Goal: Task Accomplishment & Management: Use online tool/utility

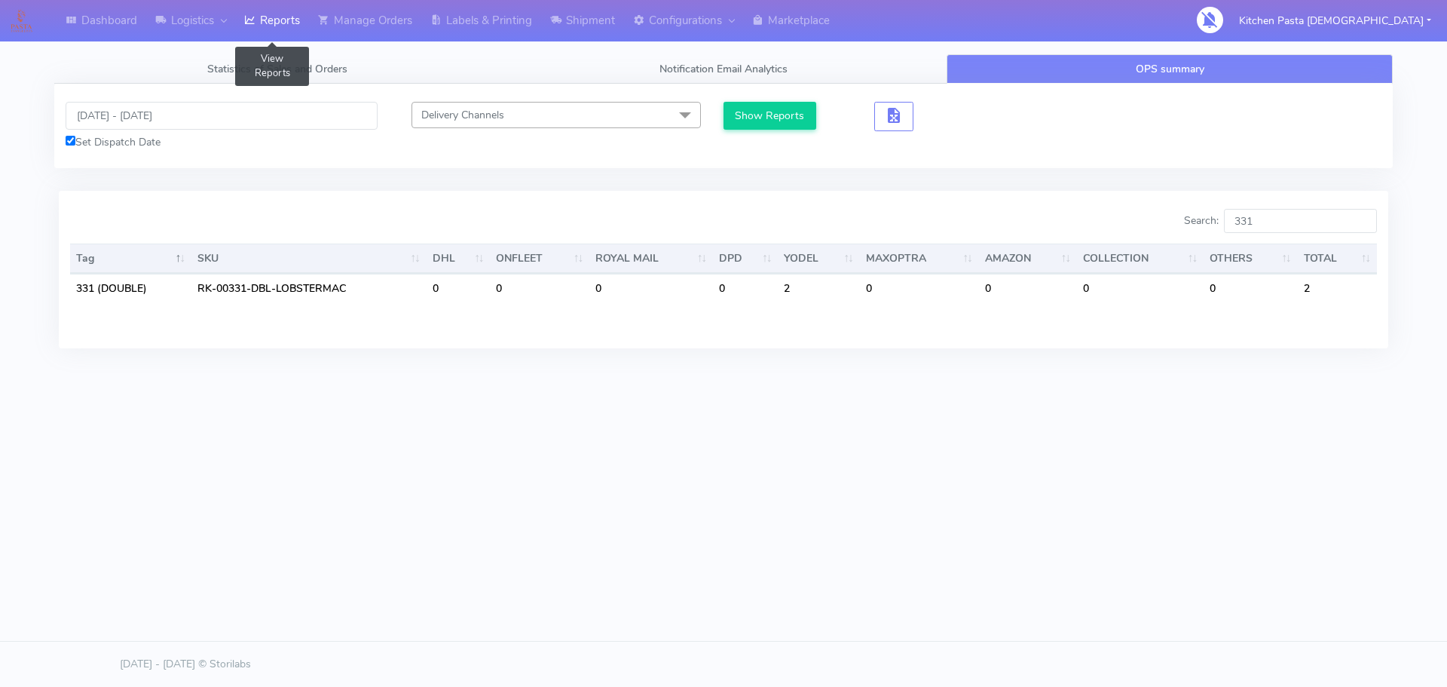
click at [268, 38] on link "Reports" at bounding box center [272, 20] width 74 height 41
click at [232, 142] on div "Set Dispatch Date" at bounding box center [222, 142] width 312 height 16
click at [245, 121] on input "[DATE] - [DATE]" at bounding box center [222, 116] width 312 height 28
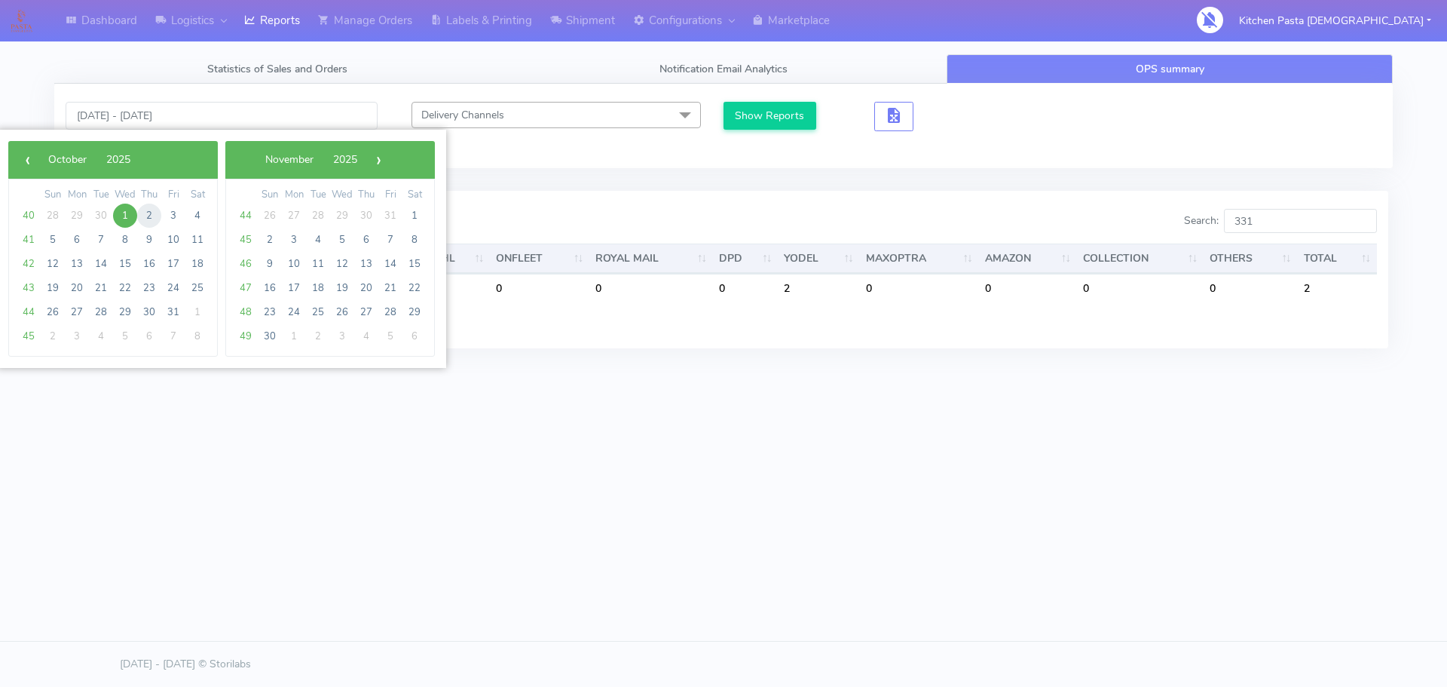
click at [149, 209] on span "2" at bounding box center [149, 215] width 24 height 24
type input "[DATE] - [DATE]"
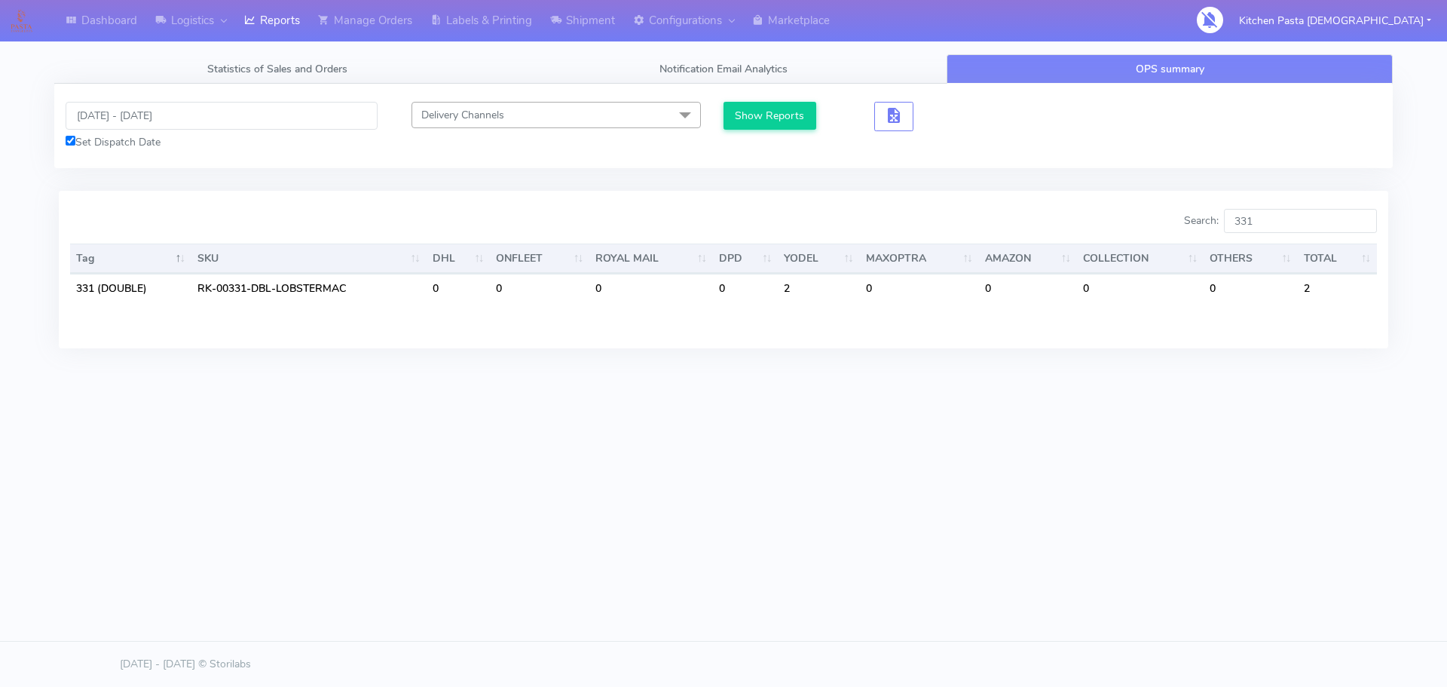
click at [779, 139] on div "Show Reports" at bounding box center [890, 126] width 335 height 48
click at [788, 124] on button "Show Reports" at bounding box center [769, 116] width 93 height 28
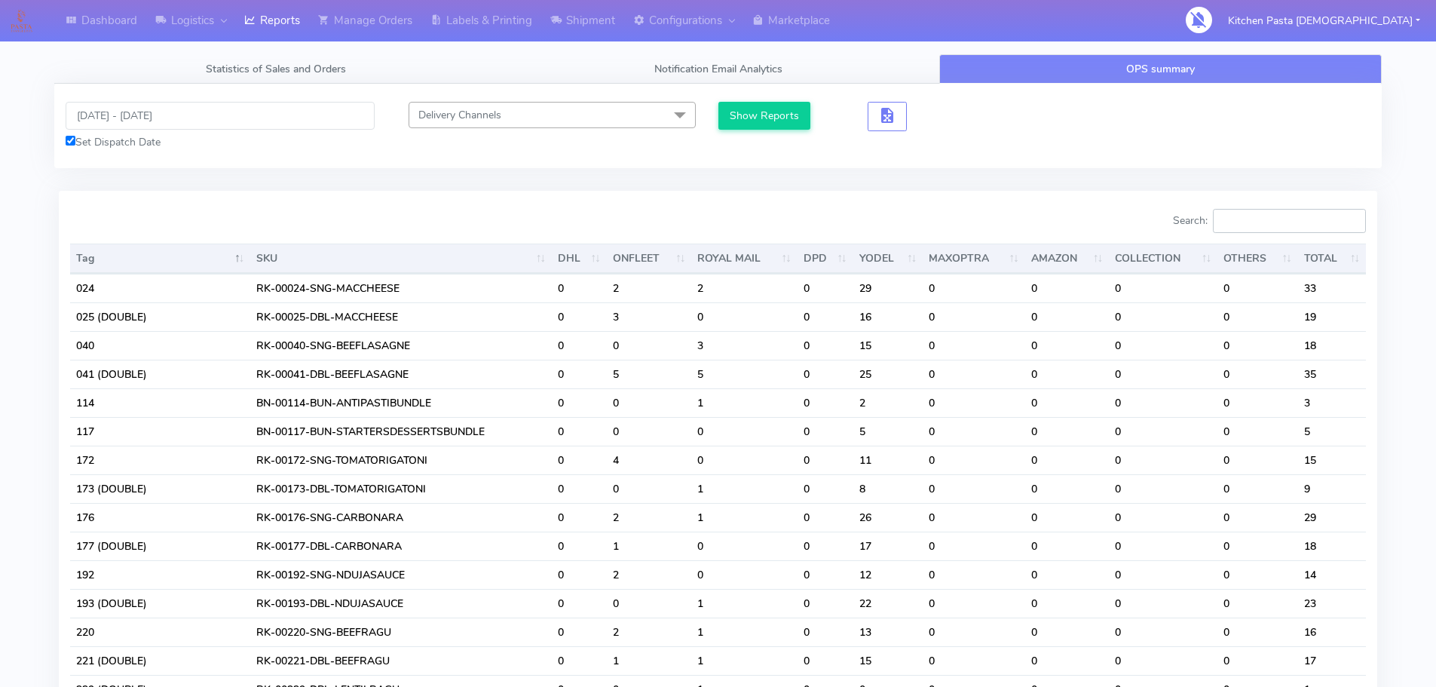
click at [1305, 210] on input "Search:" at bounding box center [1289, 221] width 153 height 24
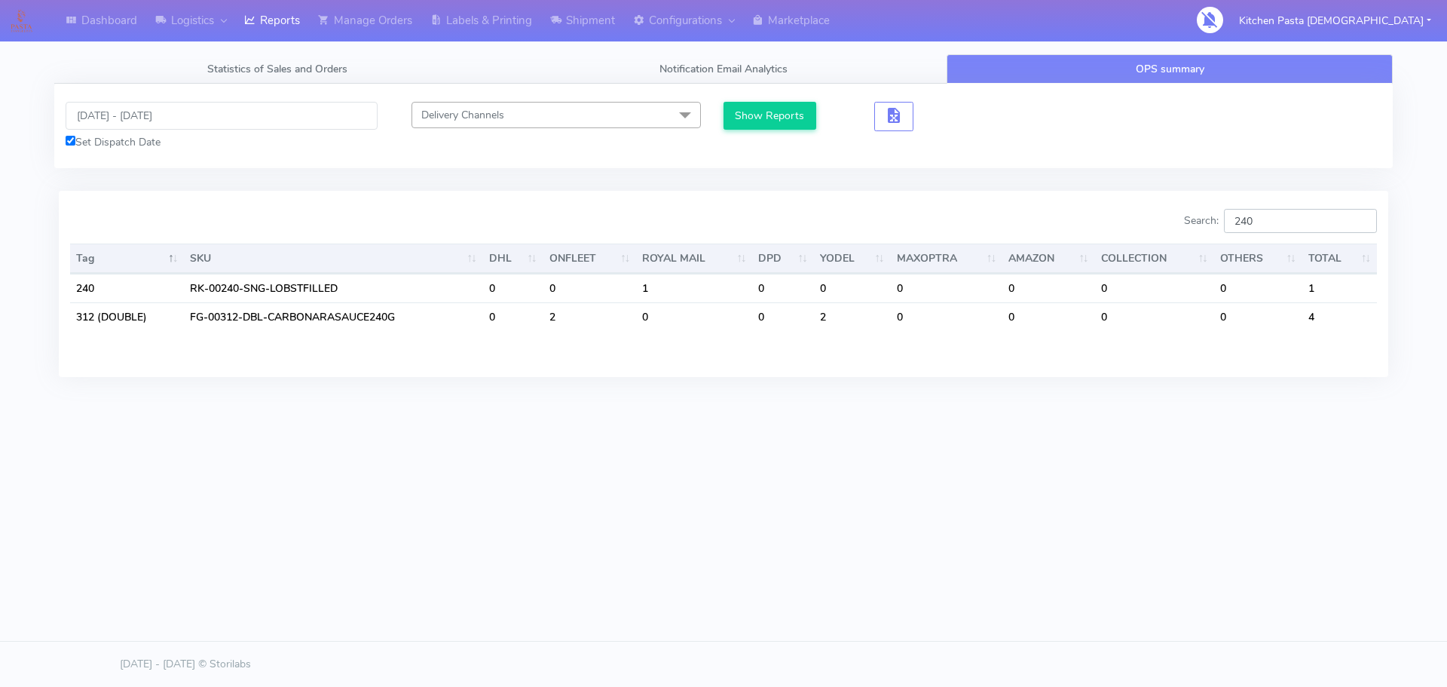
type input "240"
click at [473, 29] on link "Labels & Printing" at bounding box center [481, 20] width 120 height 41
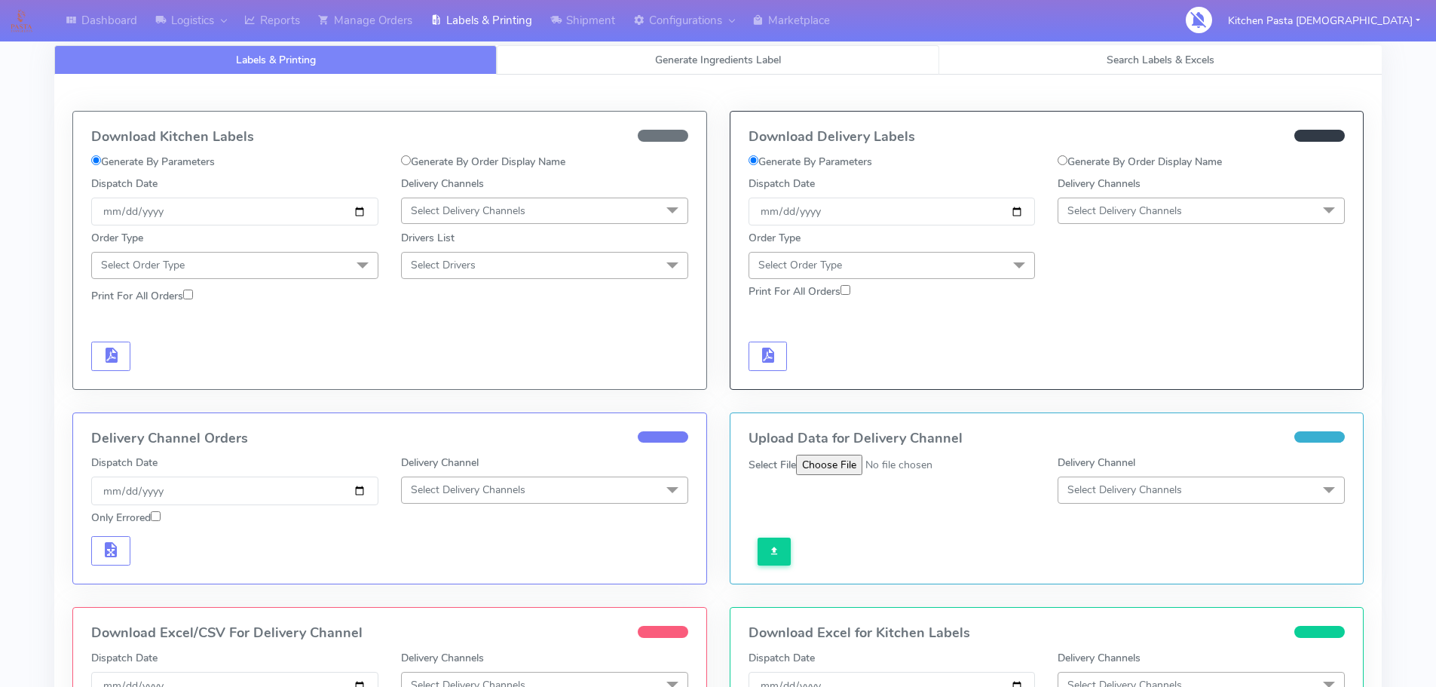
click at [500, 62] on link "Generate Ingredients Label" at bounding box center [718, 59] width 442 height 29
select select
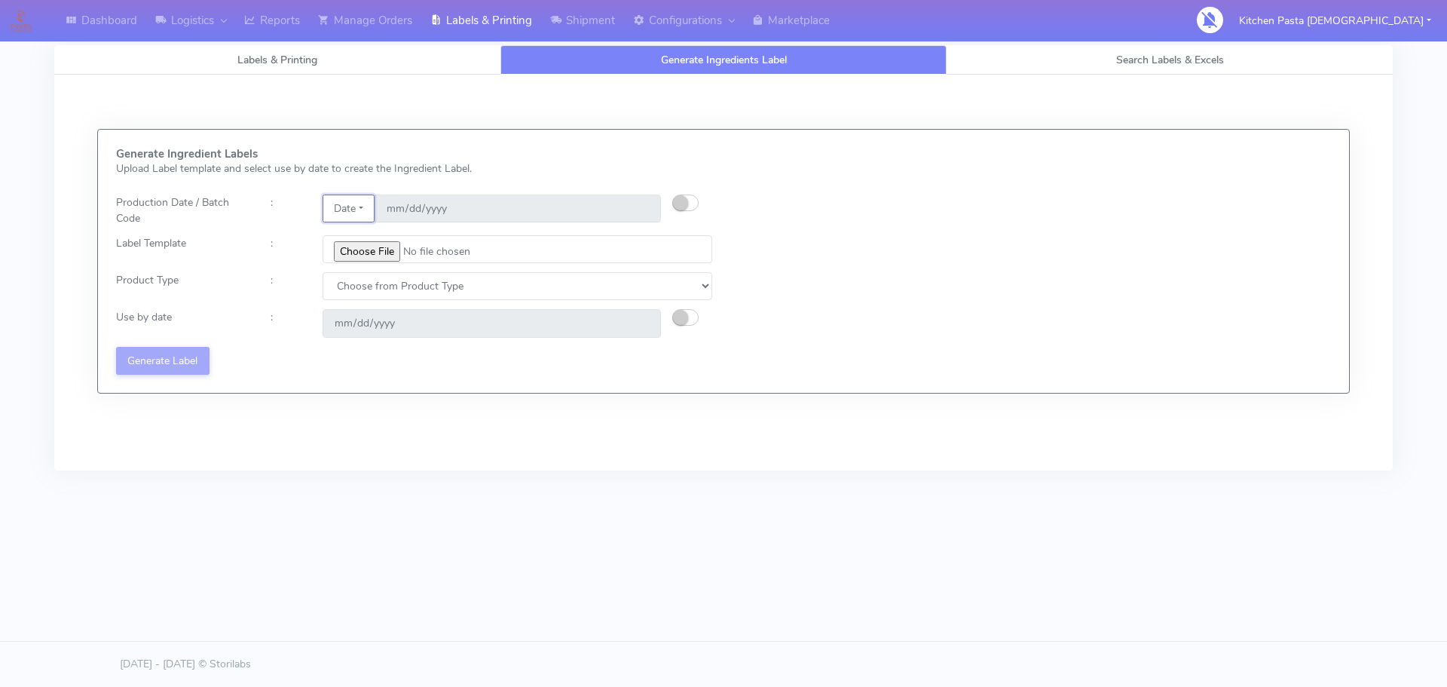
click at [347, 211] on button "Date" at bounding box center [349, 208] width 52 height 28
click at [362, 246] on link "Code" at bounding box center [382, 238] width 119 height 25
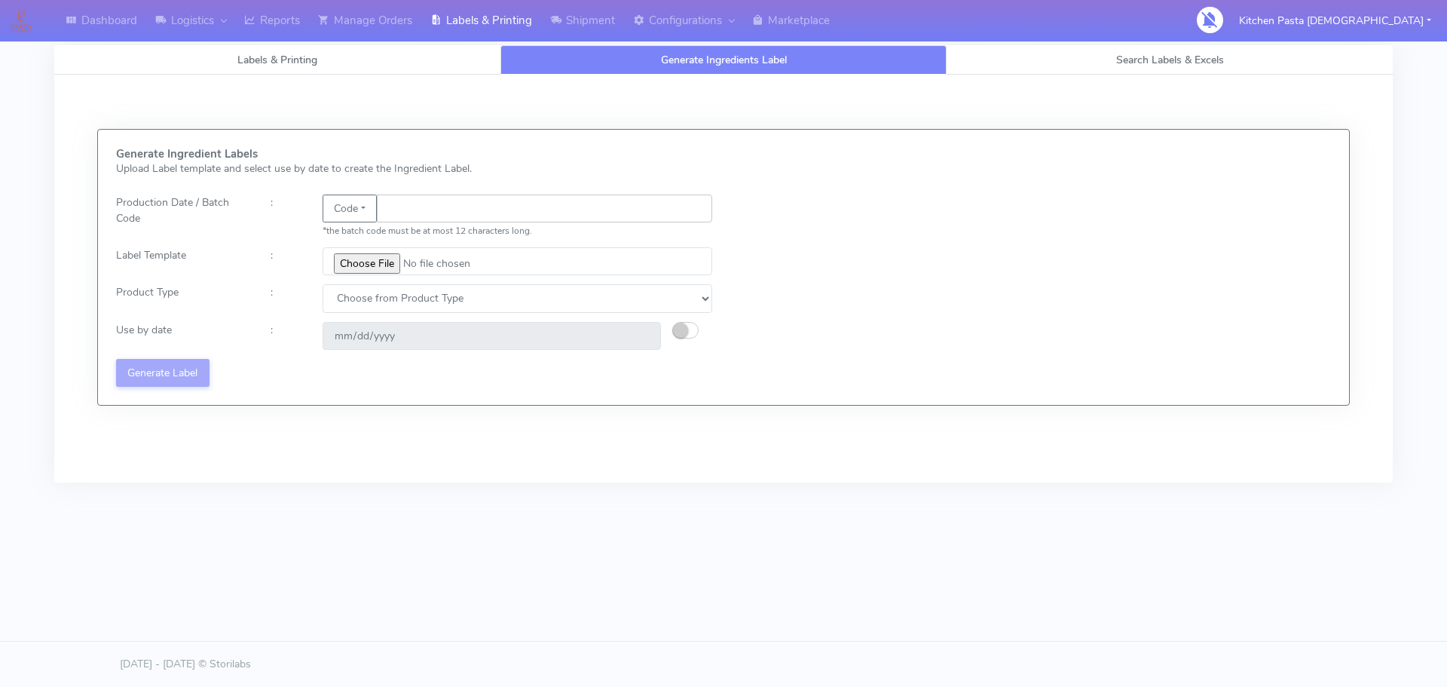
click at [422, 212] on input "text" at bounding box center [544, 208] width 335 height 28
type input "25272"
click at [384, 262] on input "file" at bounding box center [518, 261] width 390 height 28
type input "C:\fakepath\Spicy Prawn Mac and Cheese v1.jpg"
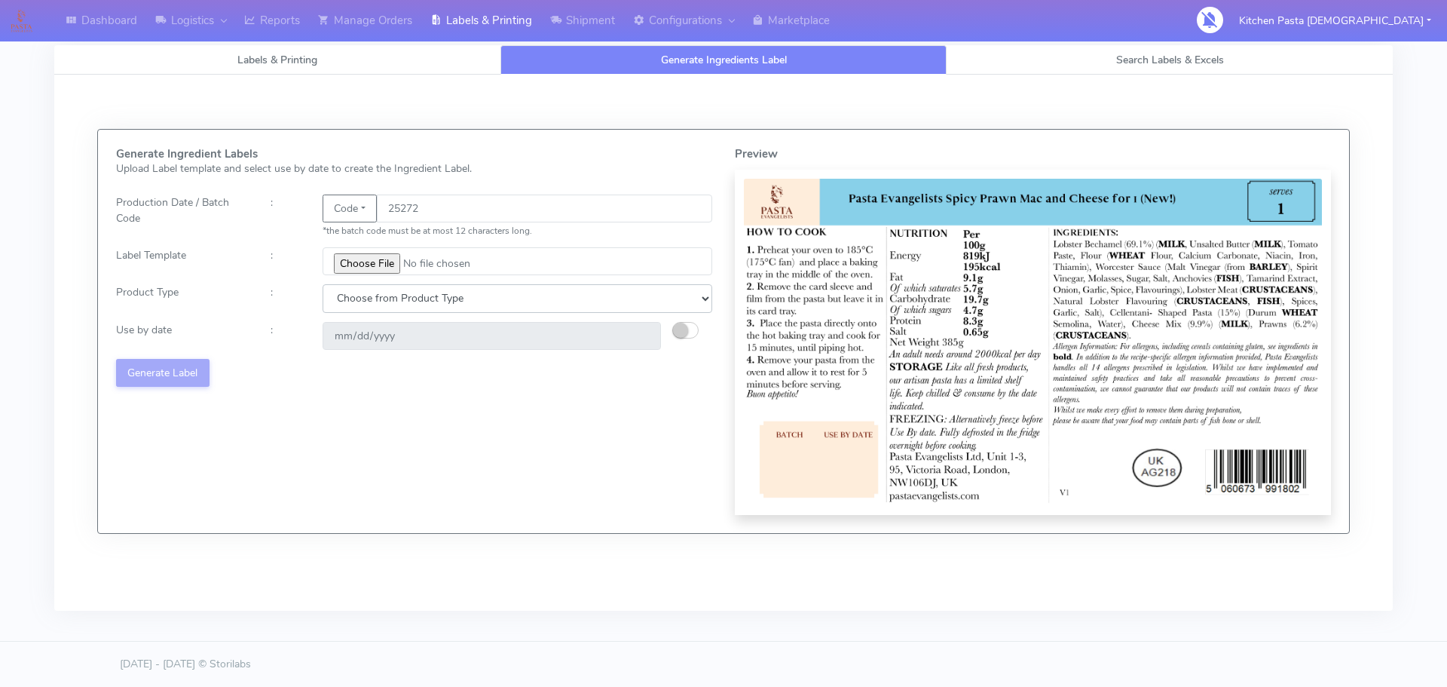
click at [421, 308] on select "Choose from Product Type ECOM ERETAIL CIRCULAR CIRC_DESERTS LASAGNE" at bounding box center [518, 298] width 390 height 28
select select "4"
click at [323, 284] on select "Choose from Product Type ECOM ERETAIL CIRCULAR CIRC_DESERTS LASAGNE" at bounding box center [518, 298] width 390 height 28
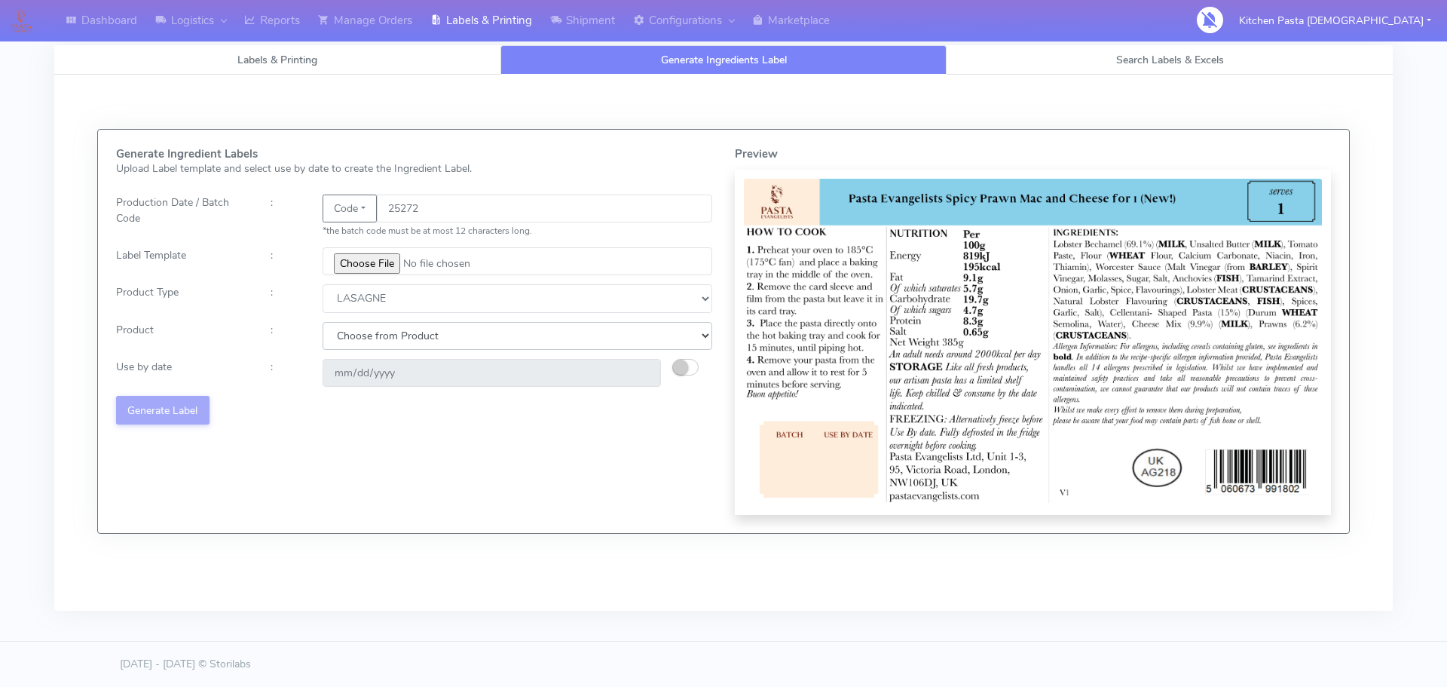
drag, startPoint x: 369, startPoint y: 340, endPoint x: 368, endPoint y: 349, distance: 9.1
click at [369, 340] on select "Choose from Product LASAGNE" at bounding box center [518, 336] width 390 height 28
select select "0"
click at [323, 322] on select "Choose from Product LASAGNE" at bounding box center [518, 336] width 390 height 28
click at [683, 363] on small "button" at bounding box center [680, 366] width 15 height 15
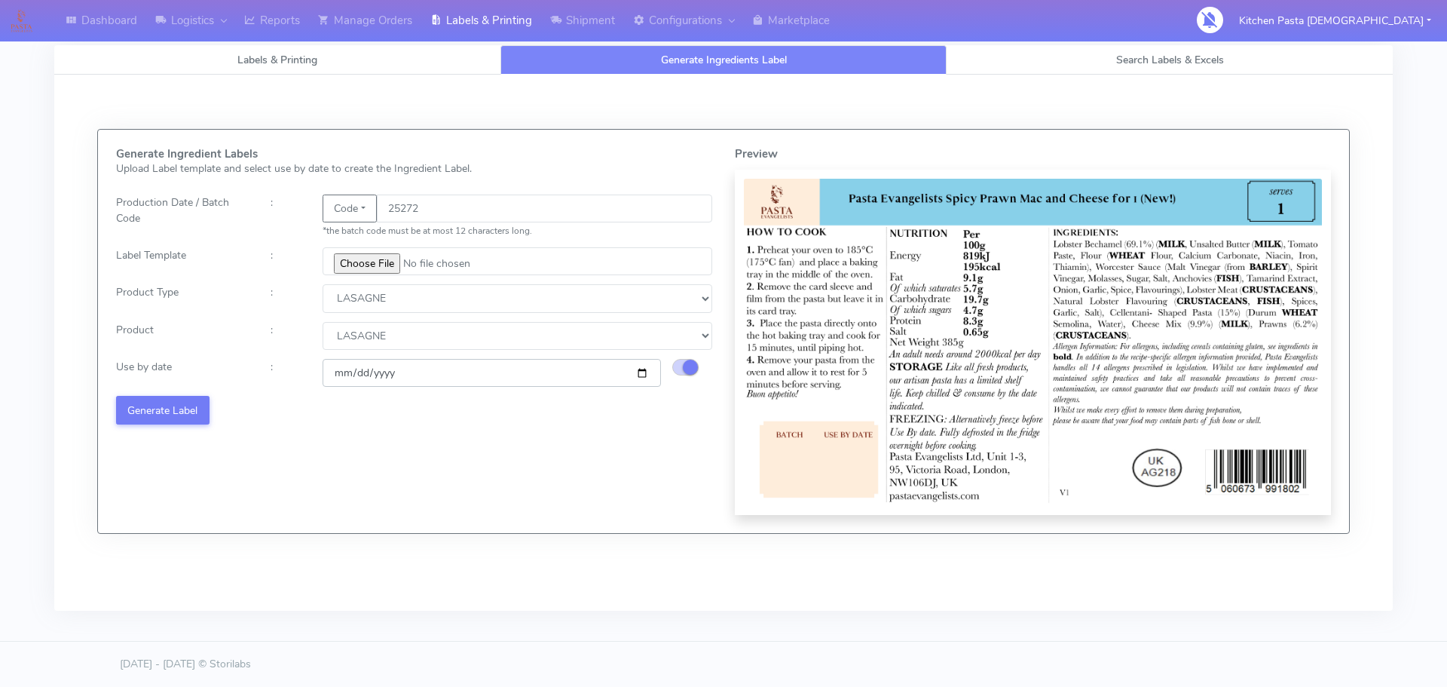
click at [641, 375] on input "[DATE]" at bounding box center [492, 373] width 338 height 28
type input "[DATE]"
click at [187, 410] on button "Generate Label" at bounding box center [162, 410] width 93 height 28
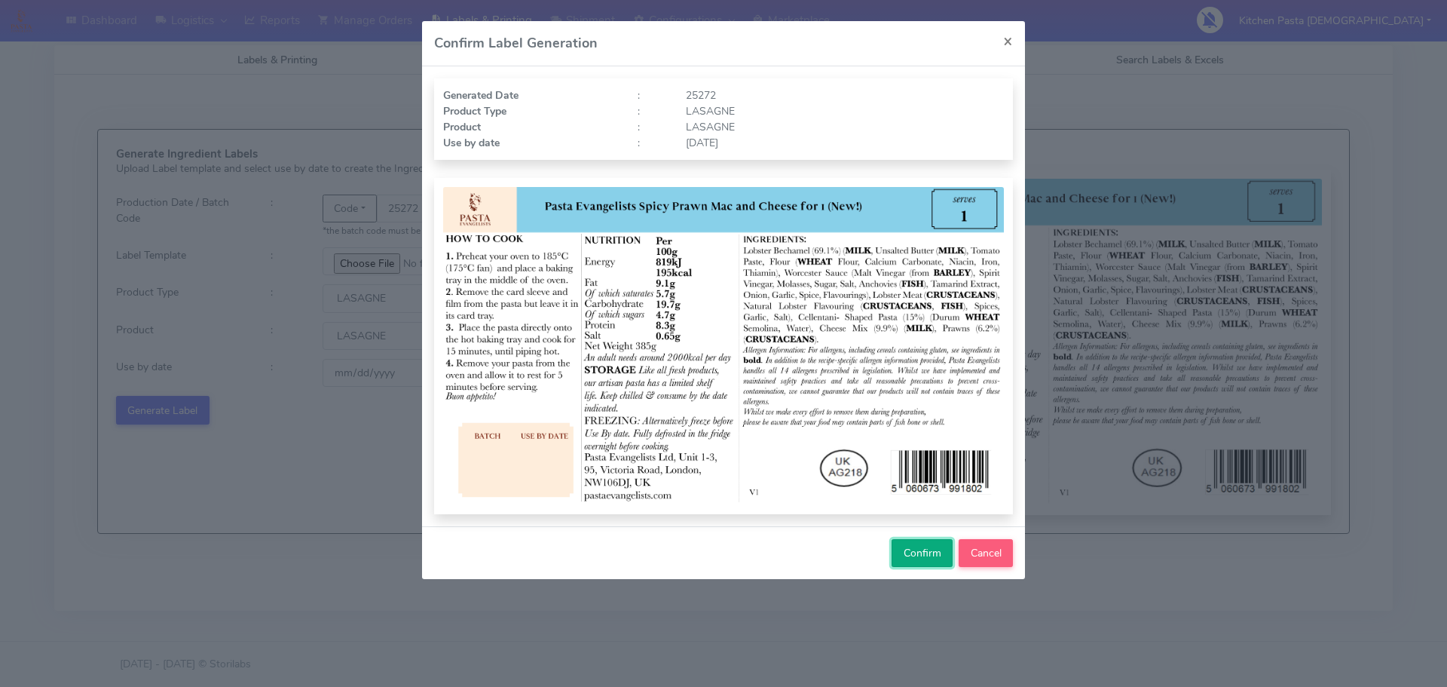
click at [910, 549] on span "Confirm" at bounding box center [923, 553] width 38 height 14
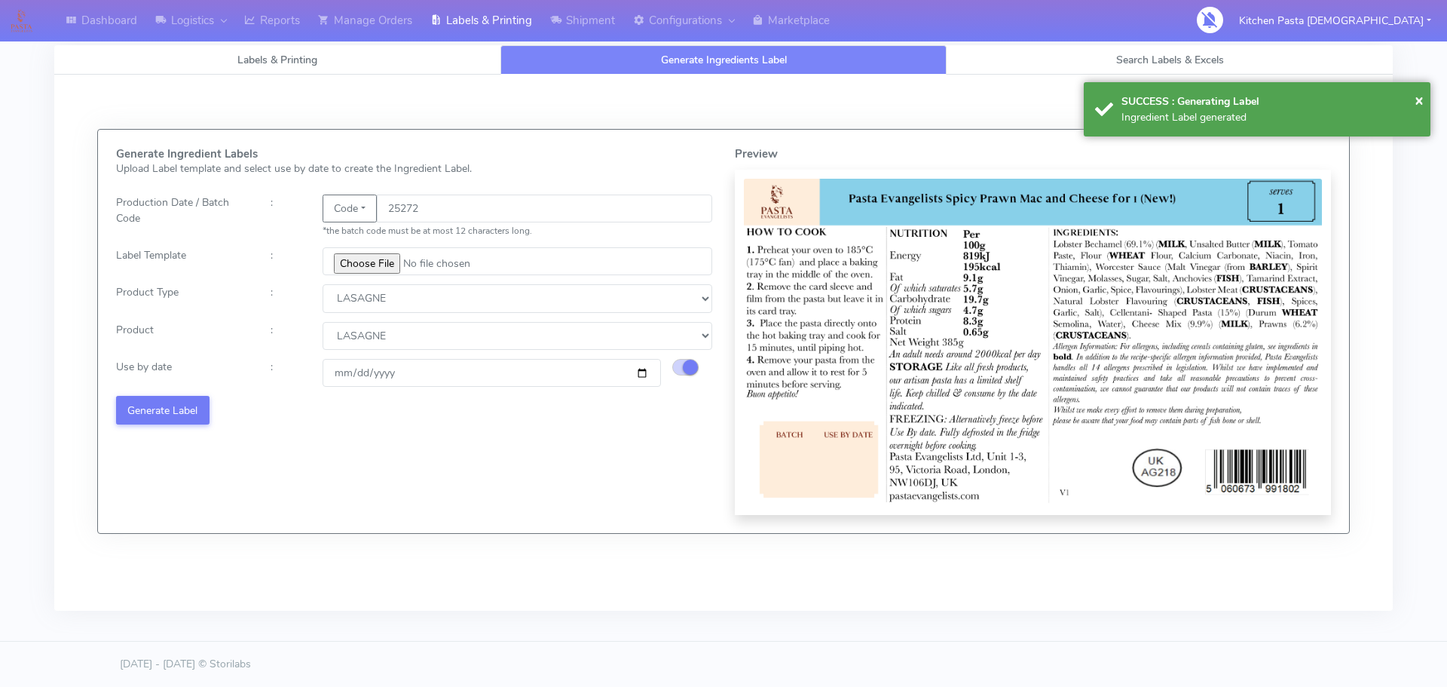
select select
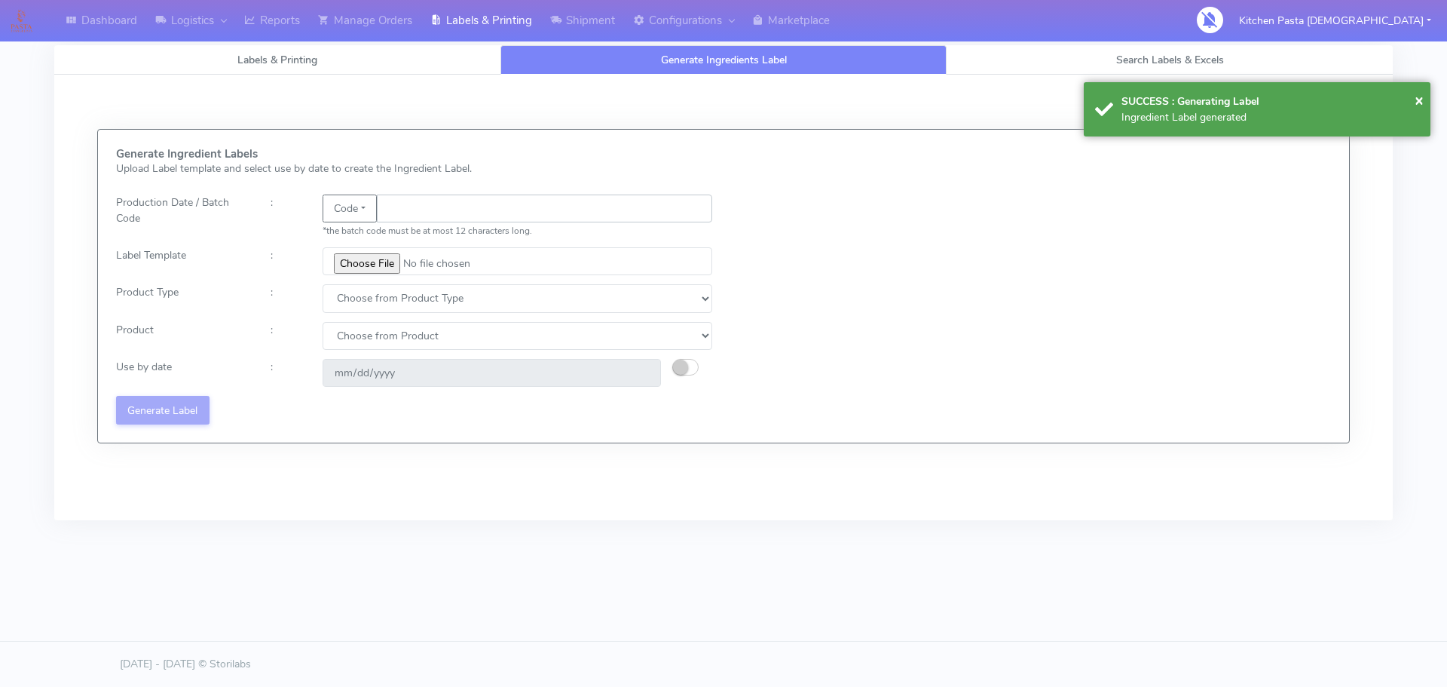
click at [421, 200] on input "text" at bounding box center [544, 208] width 335 height 28
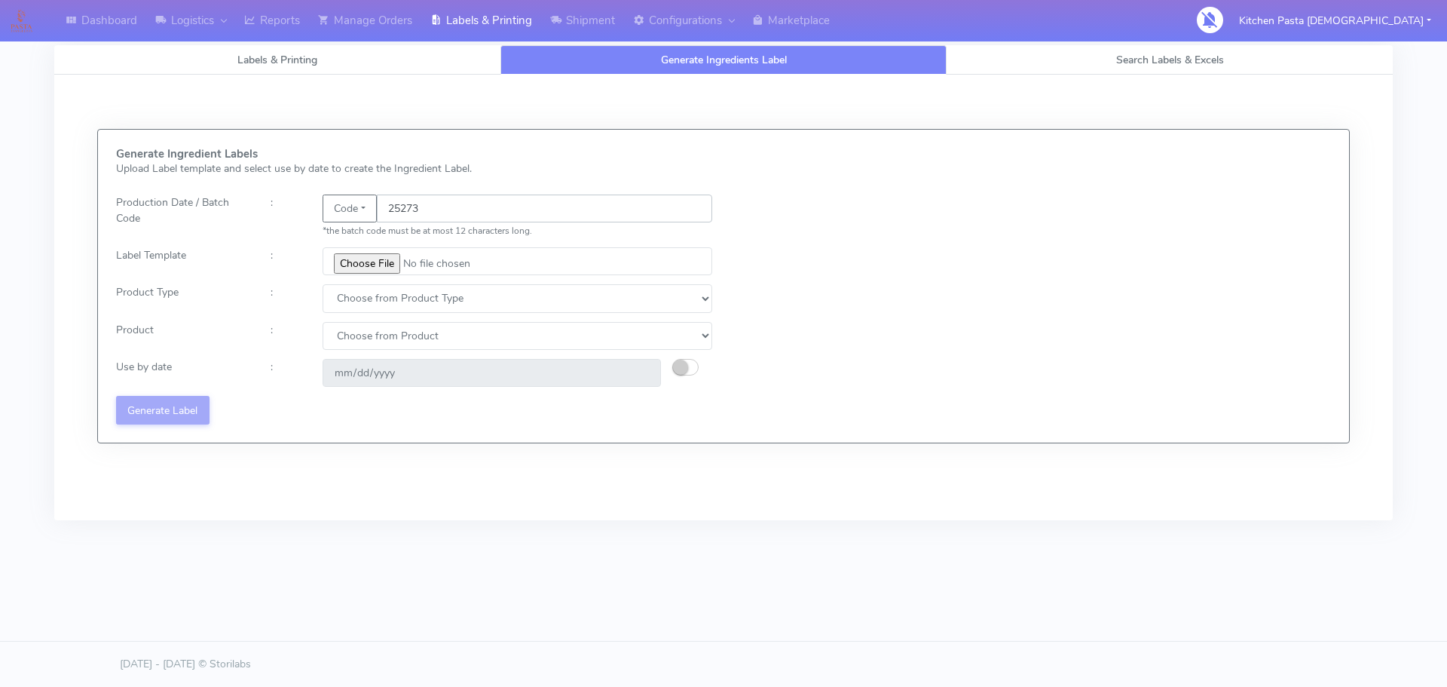
type input "25273"
click at [375, 260] on input "file" at bounding box center [518, 261] width 390 height 28
type input "C:\fakepath\Pasta Evangelists truffle mac & cheese for 1_V2.jpg"
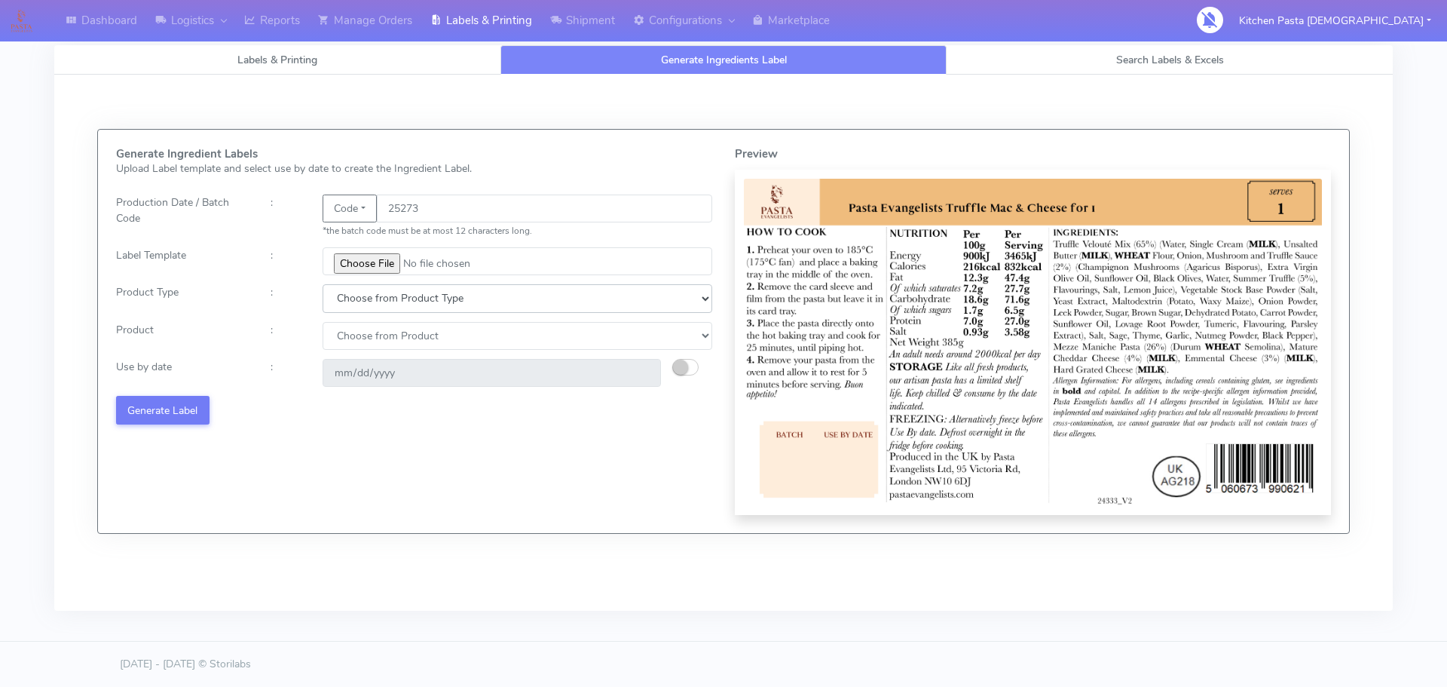
click at [404, 309] on select "Choose from Product Type ECOM ERETAIL CIRCULAR CIRC_DESERTS LASAGNE" at bounding box center [518, 298] width 390 height 28
select select "4"
click at [323, 284] on select "Choose from Product Type ECOM ERETAIL CIRCULAR CIRC_DESERTS LASAGNE" at bounding box center [518, 298] width 390 height 28
click at [376, 351] on div "Generate Ingredient Labels Upload Label template and select use by date to crea…" at bounding box center [414, 331] width 619 height 367
click at [372, 341] on select "Choose from Product LASAGNE" at bounding box center [518, 336] width 390 height 28
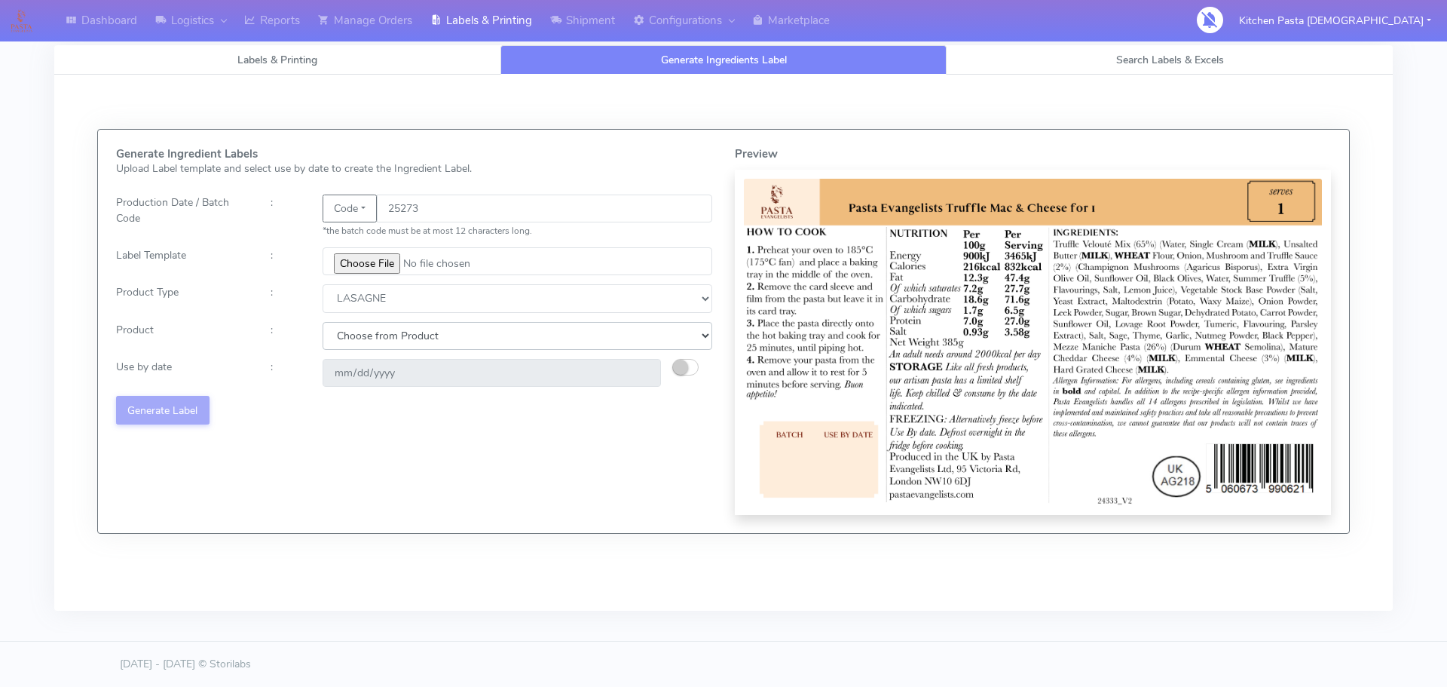
select select "0"
click at [323, 322] on select "Choose from Product LASAGNE" at bounding box center [518, 336] width 390 height 28
click at [684, 369] on small "button" at bounding box center [680, 366] width 15 height 15
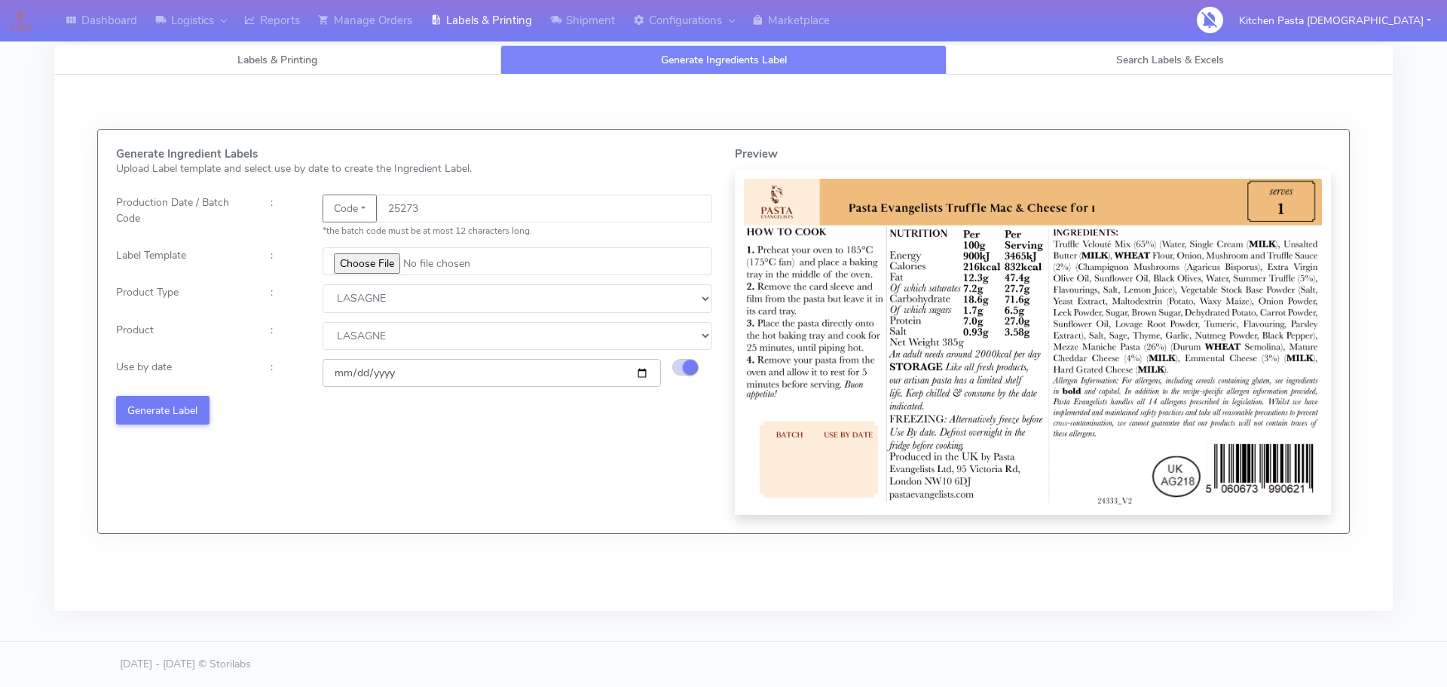
click at [641, 373] on input "[DATE]" at bounding box center [492, 373] width 338 height 28
type input "[DATE]"
click at [191, 408] on button "Generate Label" at bounding box center [162, 410] width 93 height 28
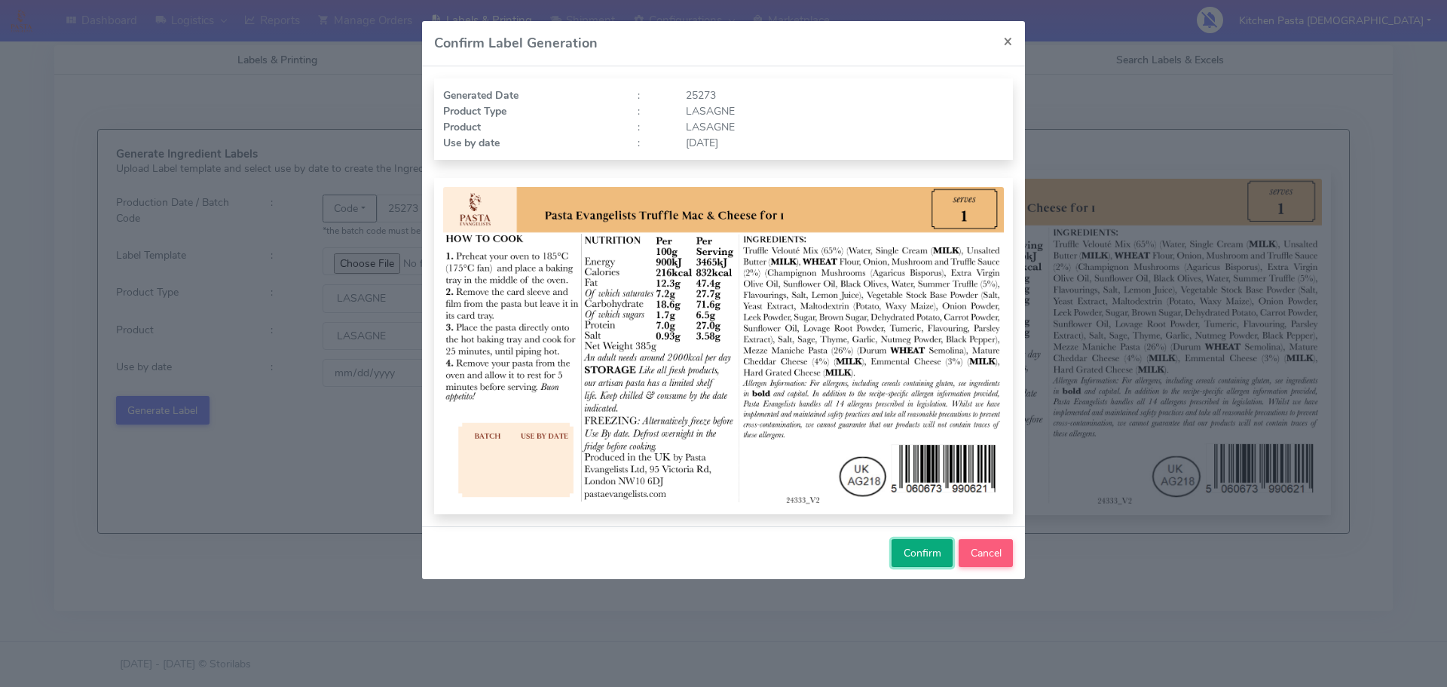
click at [896, 556] on button "Confirm" at bounding box center [922, 553] width 61 height 28
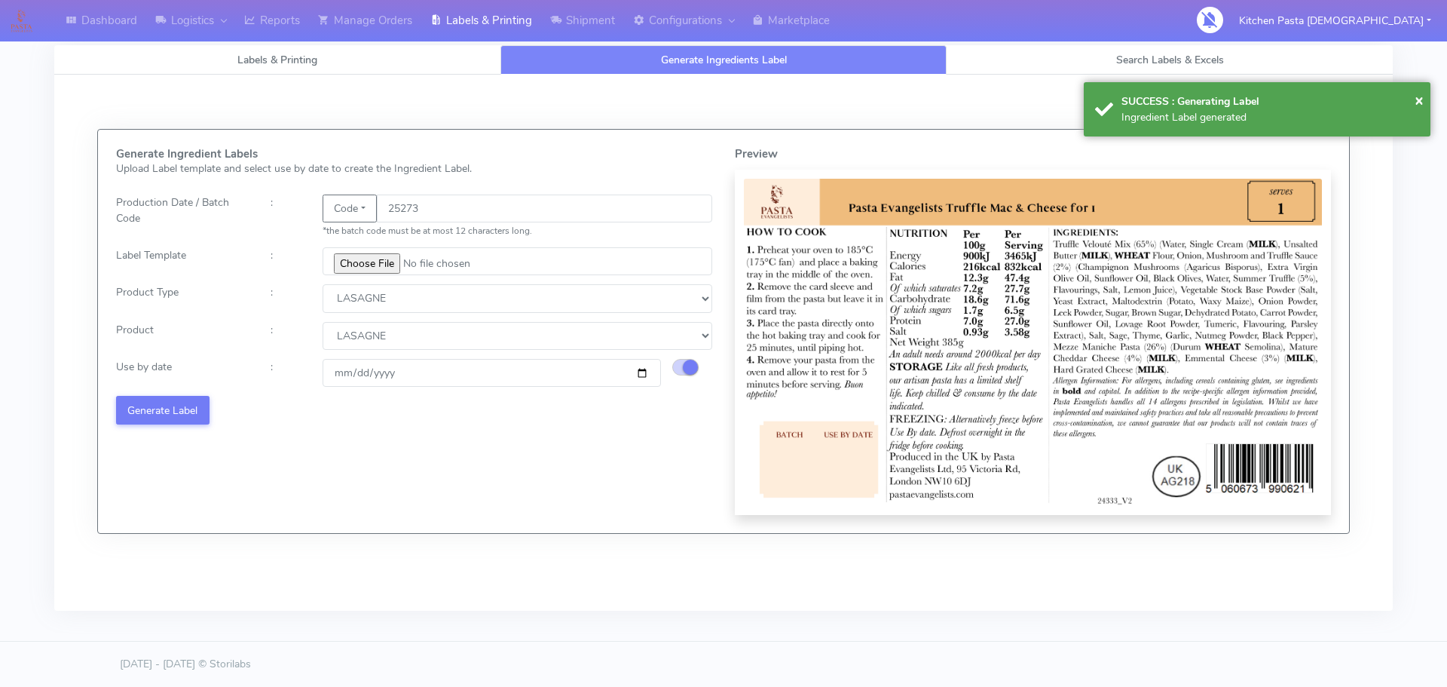
select select
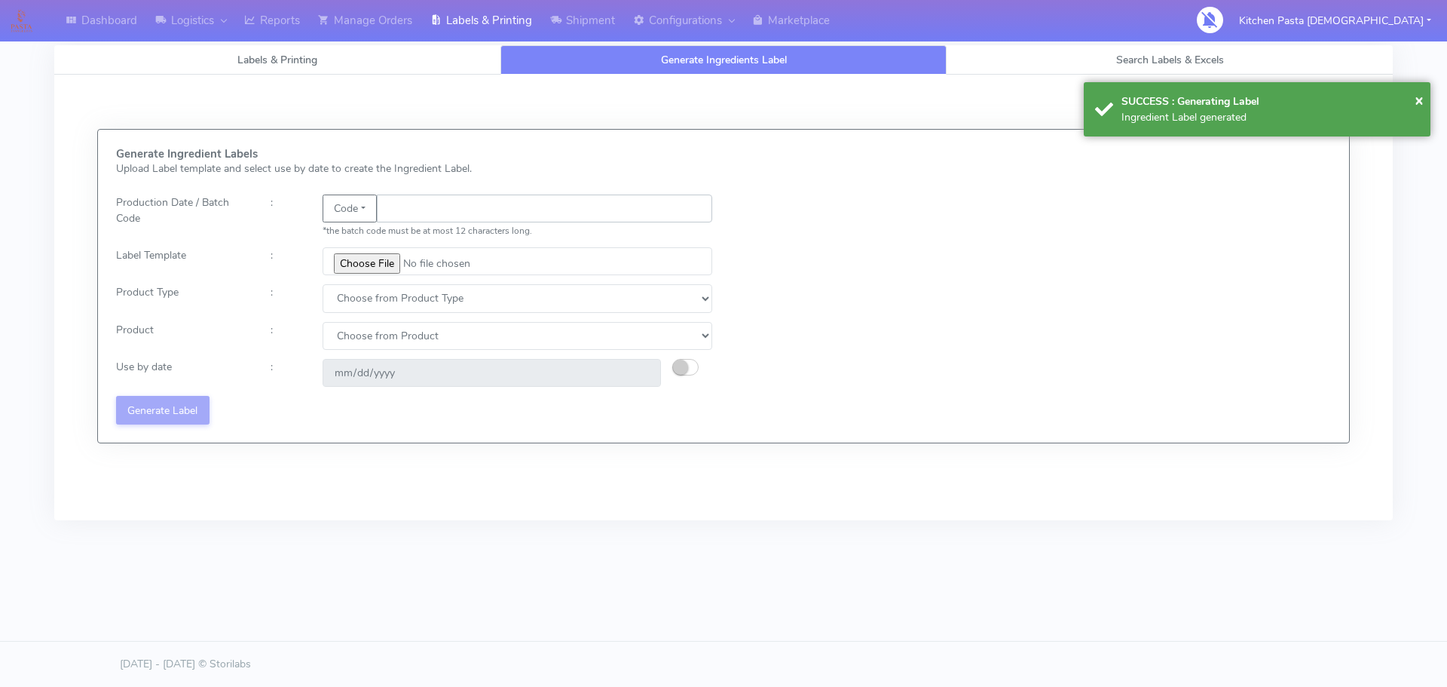
click at [451, 209] on input "text" at bounding box center [544, 208] width 335 height 28
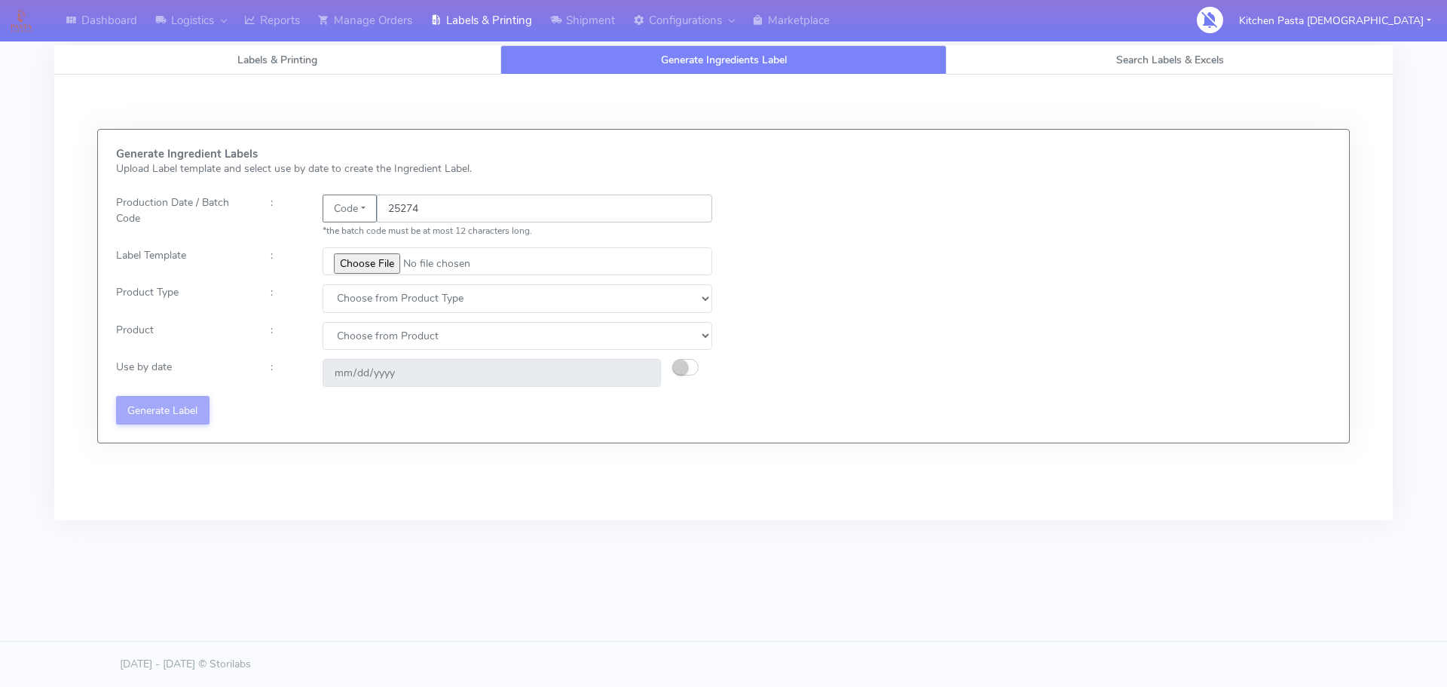
type input "25274"
click at [367, 269] on input "file" at bounding box center [518, 261] width 390 height 28
type input "C:\fakepath\Beef & Chianti Lasagne 1 v3.jpg"
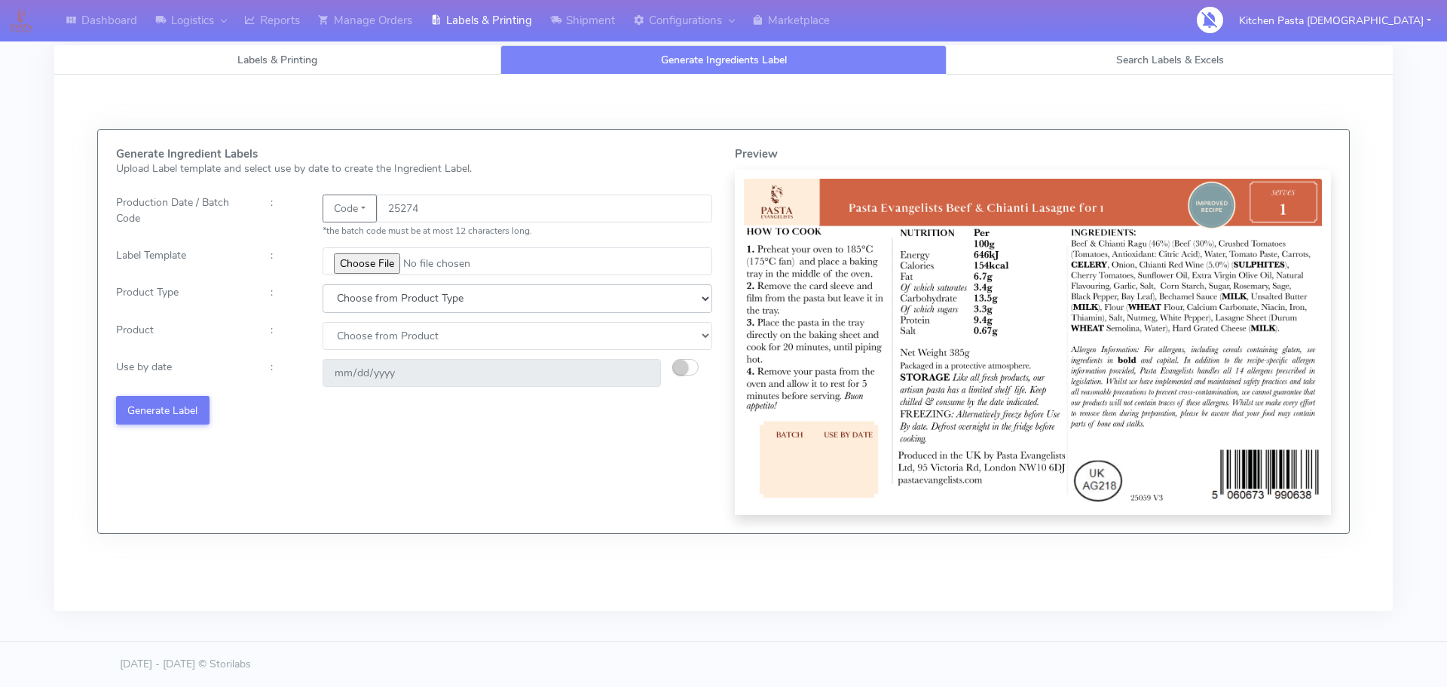
click at [395, 304] on select "Choose from Product Type ECOM ERETAIL CIRCULAR CIRC_DESERTS LASAGNE" at bounding box center [518, 298] width 390 height 28
select select "4"
click at [323, 284] on select "Choose from Product Type ECOM ERETAIL CIRCULAR CIRC_DESERTS LASAGNE" at bounding box center [518, 298] width 390 height 28
click at [375, 333] on select "Choose from Product LASAGNE" at bounding box center [518, 336] width 390 height 28
select select "0"
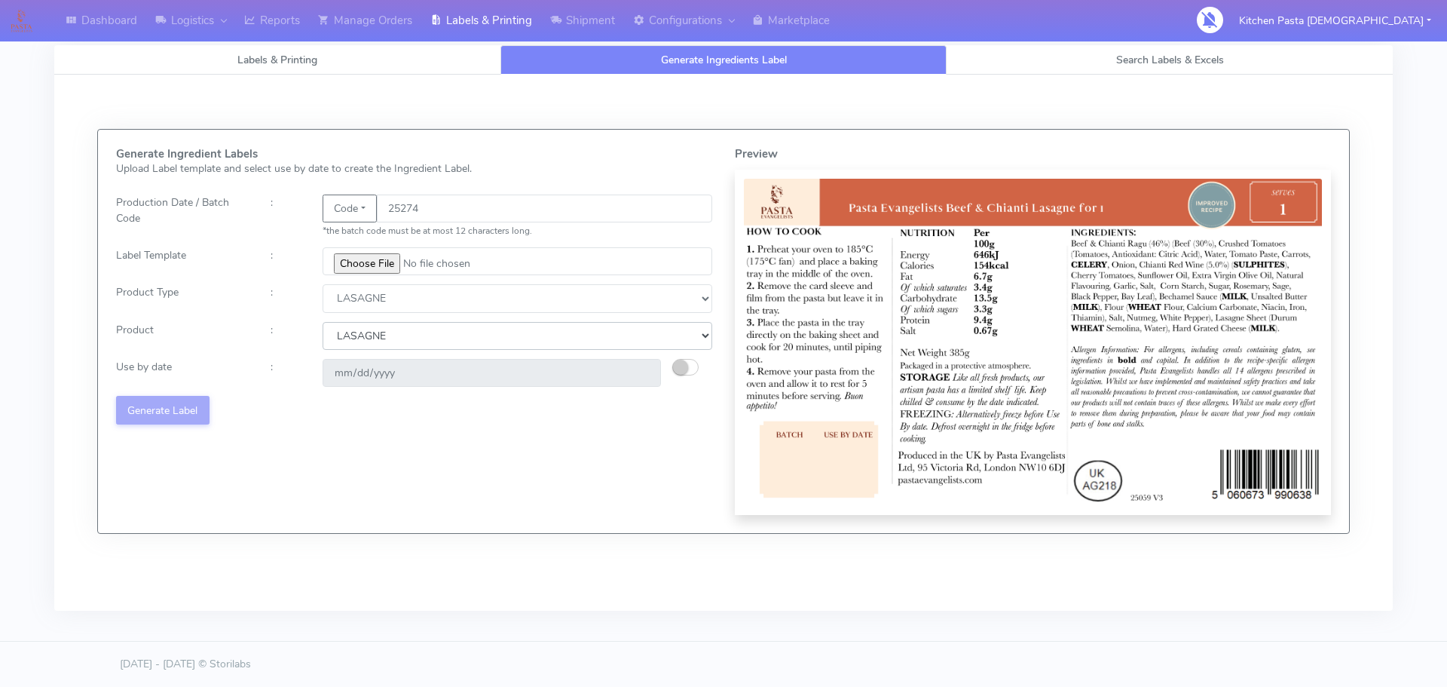
click at [323, 322] on select "Choose from Product LASAGNE" at bounding box center [518, 336] width 390 height 28
click at [673, 364] on small "button" at bounding box center [680, 366] width 15 height 15
click at [642, 372] on input "[DATE]" at bounding box center [492, 373] width 338 height 28
type input "[DATE]"
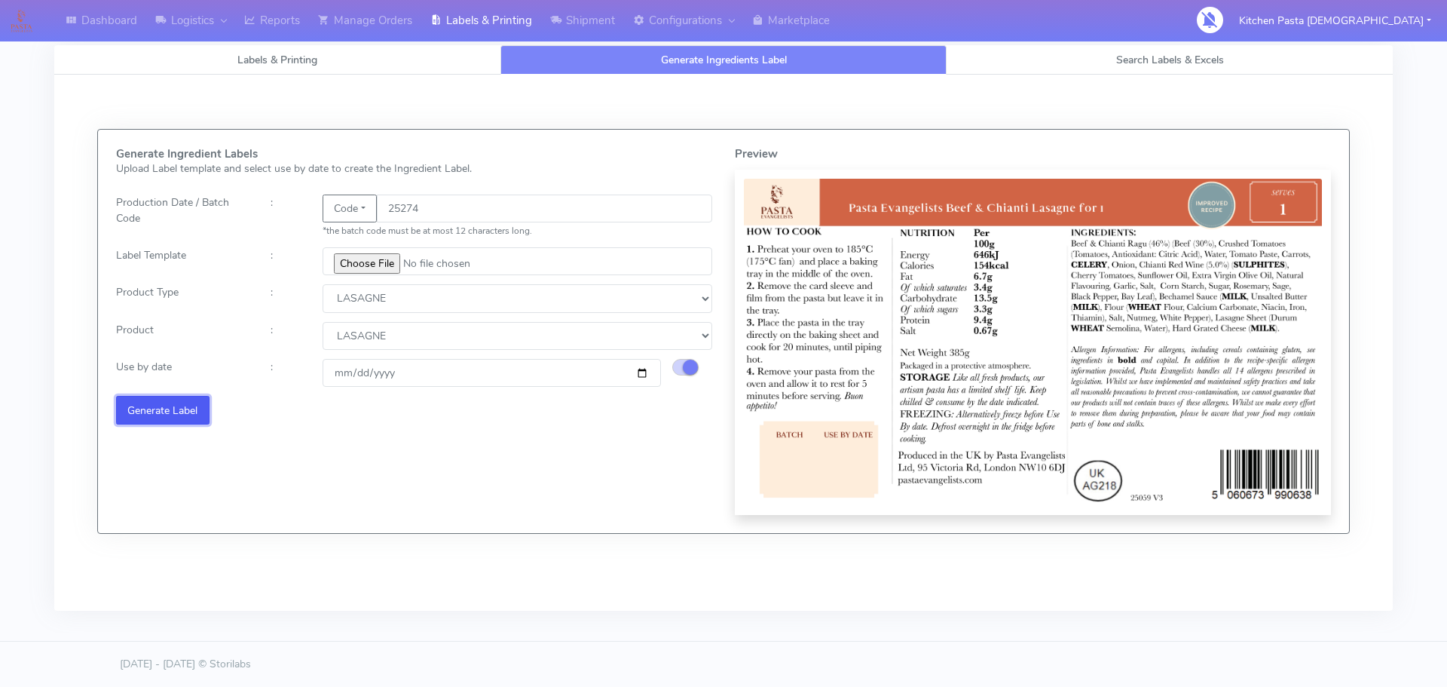
click at [166, 407] on button "Generate Label" at bounding box center [162, 410] width 93 height 28
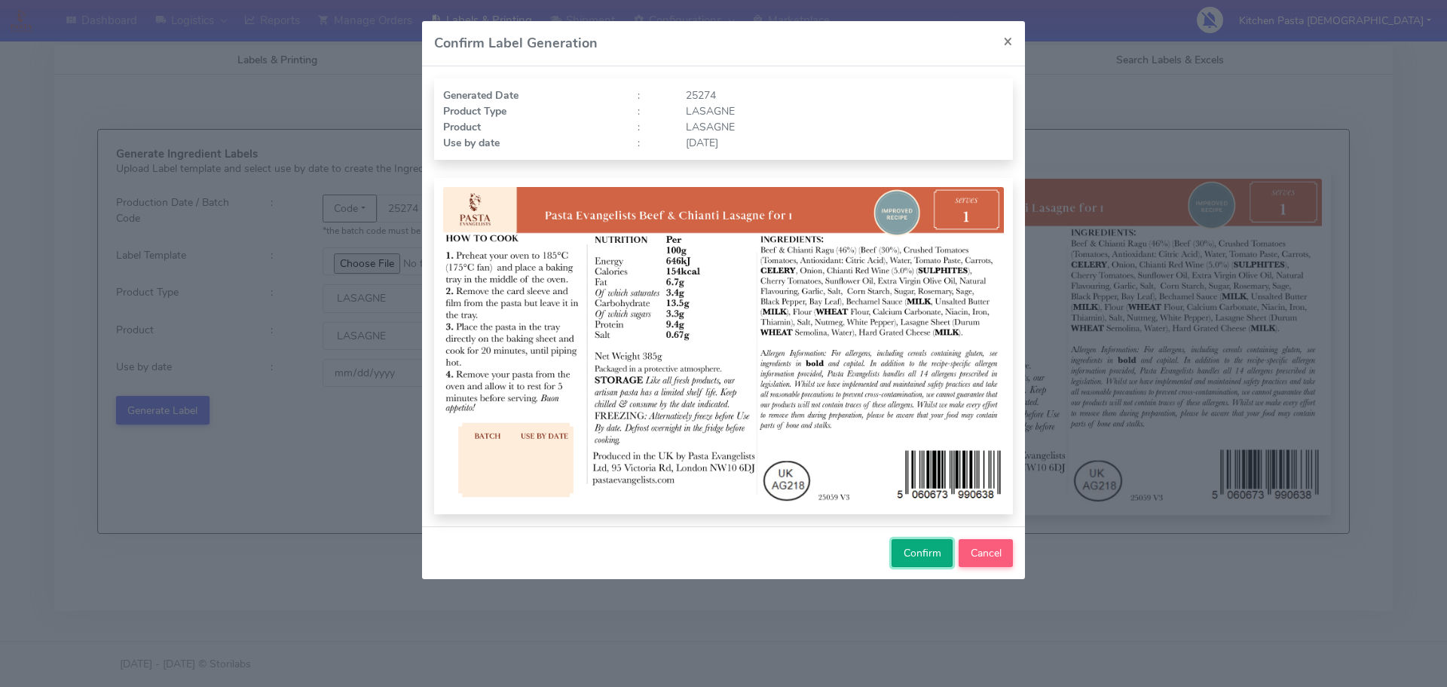
click at [927, 548] on span "Confirm" at bounding box center [923, 553] width 38 height 14
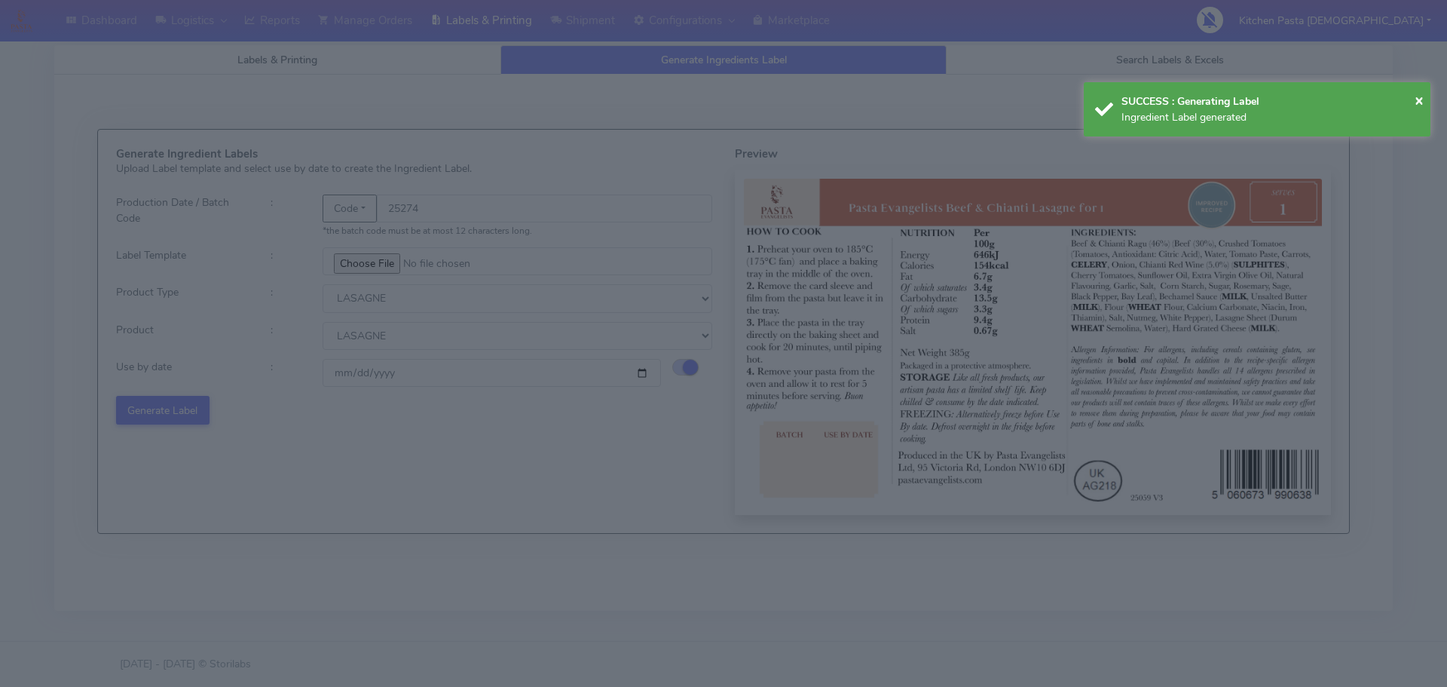
select select
